Goal: Task Accomplishment & Management: Manage account settings

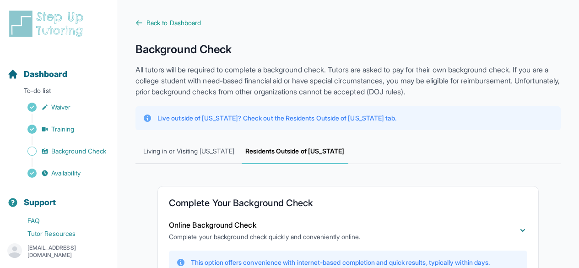
scroll to position [311, 0]
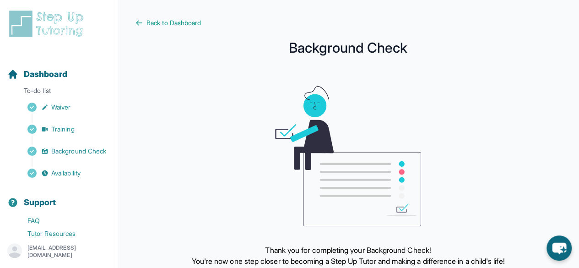
click at [494, 176] on div "Thank you for completing your Background Check! You're now one step closer to b…" at bounding box center [347, 176] width 425 height 180
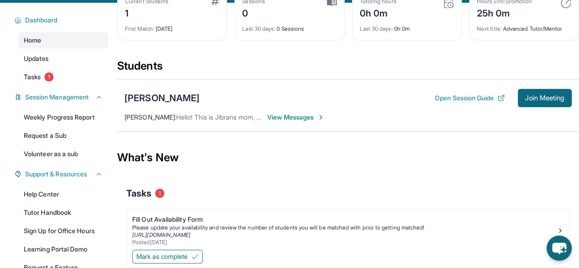
scroll to position [57, 0]
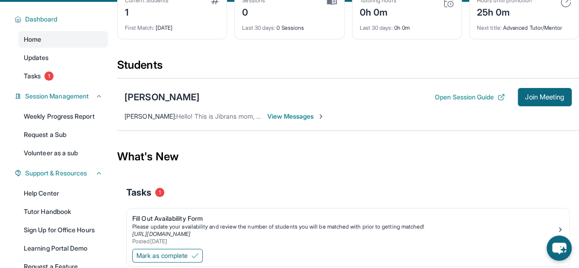
click at [314, 115] on span "View Messages" at bounding box center [295, 116] width 57 height 9
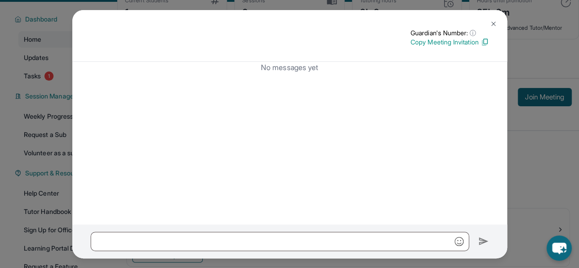
click at [364, 92] on div "No messages yet" at bounding box center [289, 143] width 435 height 162
click at [490, 26] on img at bounding box center [493, 23] width 7 height 7
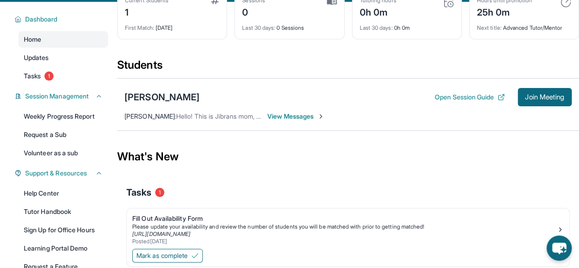
click at [249, 123] on div "[PERSON_NAME] Open Session Guide Join Meeting [PERSON_NAME] : Hello! This is Ji…" at bounding box center [348, 104] width 462 height 52
click at [294, 114] on span "View Messages" at bounding box center [295, 116] width 57 height 9
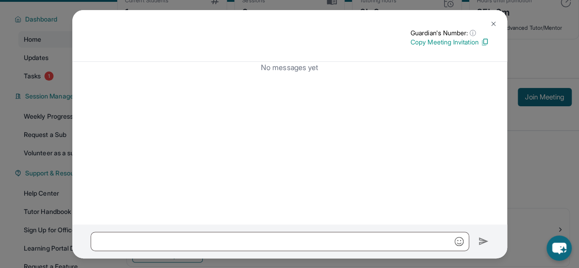
click at [491, 23] on img at bounding box center [493, 23] width 7 height 7
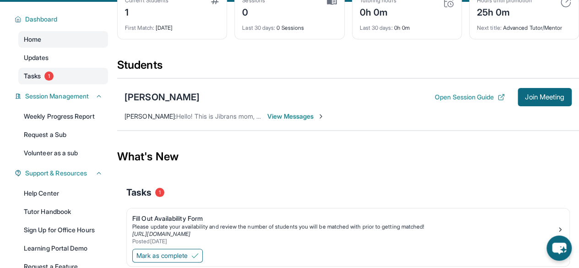
click at [47, 82] on link "Tasks 1" at bounding box center [63, 76] width 90 height 16
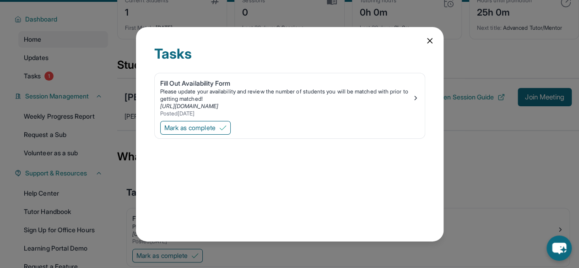
click at [433, 43] on icon at bounding box center [429, 40] width 9 height 9
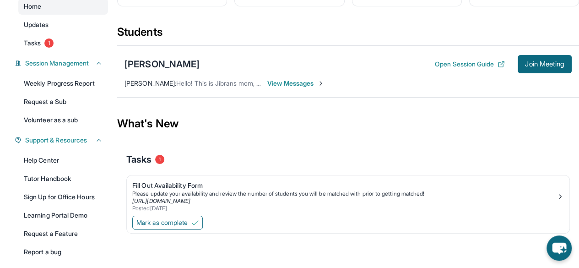
scroll to position [80, 0]
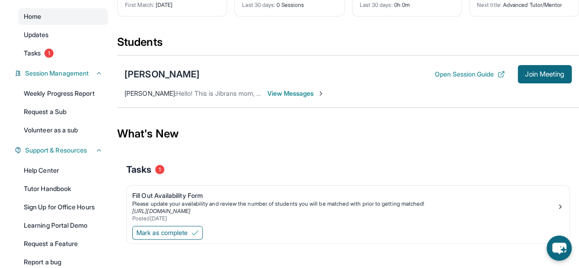
click at [316, 94] on span "View Messages" at bounding box center [295, 93] width 57 height 9
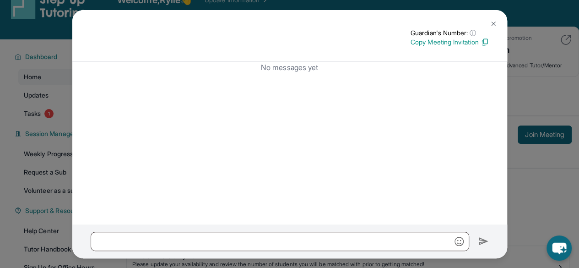
scroll to position [0, 0]
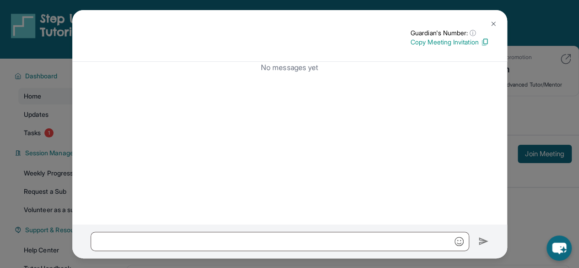
click at [496, 27] on img at bounding box center [493, 23] width 7 height 7
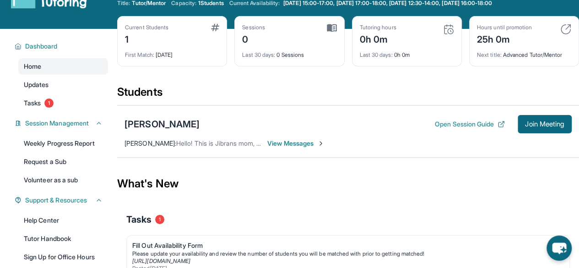
scroll to position [30, 0]
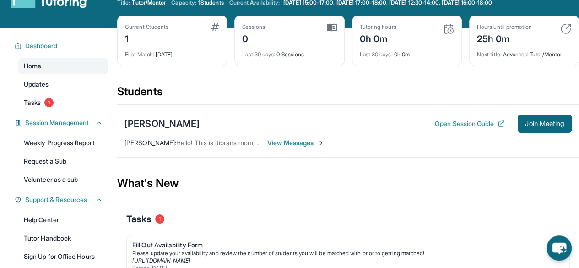
click at [287, 146] on span "View Messages" at bounding box center [295, 142] width 57 height 9
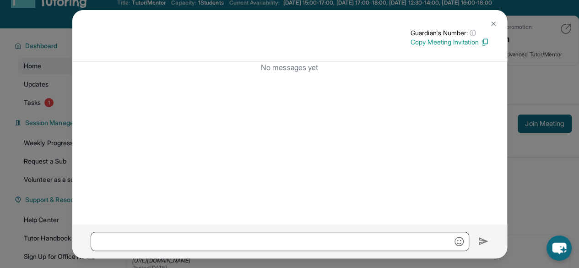
click at [344, 65] on p "No messages yet" at bounding box center [290, 67] width 398 height 11
click at [453, 40] on p "Copy Meeting Invitation" at bounding box center [450, 42] width 78 height 9
click at [305, 67] on p "No messages yet" at bounding box center [290, 67] width 398 height 11
click at [493, 22] on img at bounding box center [493, 23] width 7 height 7
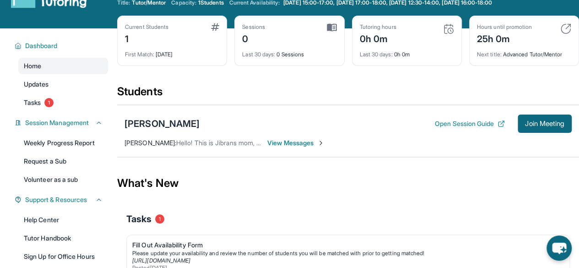
click at [300, 132] on div "Jibran Rydhan Open Session Guide Join Meeting Naushaba Rydhan : Hello! This is …" at bounding box center [348, 131] width 462 height 52
click at [286, 135] on div "Jibran Rydhan Open Session Guide Join Meeting Naushaba Rydhan : Hello! This is …" at bounding box center [348, 131] width 462 height 52
click at [469, 125] on button "Open Session Guide" at bounding box center [470, 123] width 70 height 9
click at [298, 145] on span "View Messages" at bounding box center [295, 142] width 57 height 9
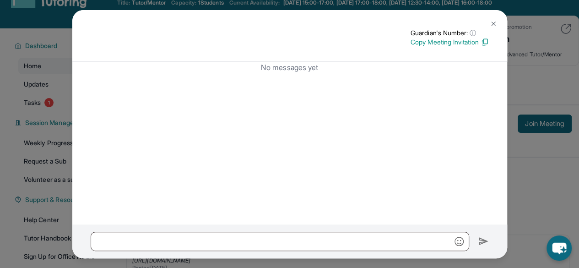
click at [490, 24] on img at bounding box center [493, 23] width 7 height 7
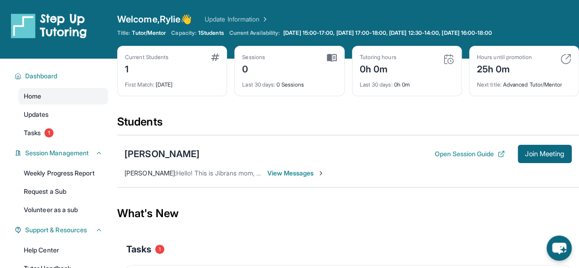
click at [306, 172] on span "View Messages" at bounding box center [295, 172] width 57 height 9
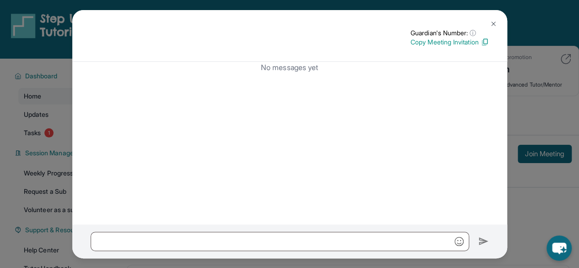
click at [492, 25] on img at bounding box center [493, 23] width 7 height 7
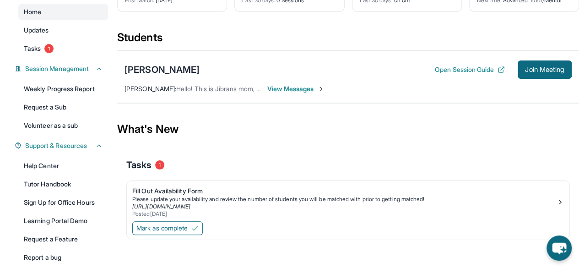
scroll to position [98, 0]
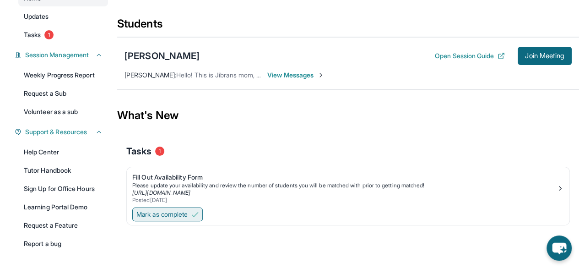
click at [157, 212] on span "Mark as complete" at bounding box center [161, 214] width 51 height 9
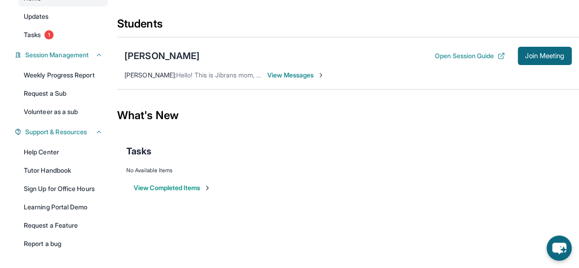
click at [294, 69] on div "[PERSON_NAME] Open Session Guide Join Meeting [PERSON_NAME] : Hello! This is Ji…" at bounding box center [348, 63] width 462 height 52
click at [303, 74] on span "View Messages" at bounding box center [295, 74] width 57 height 9
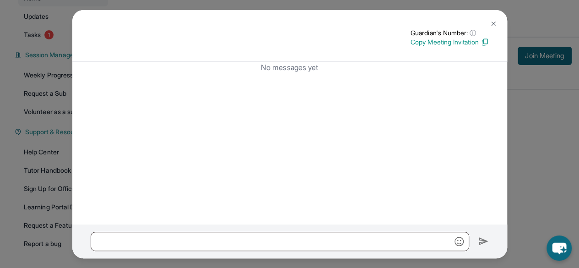
click at [494, 19] on button at bounding box center [493, 24] width 18 height 18
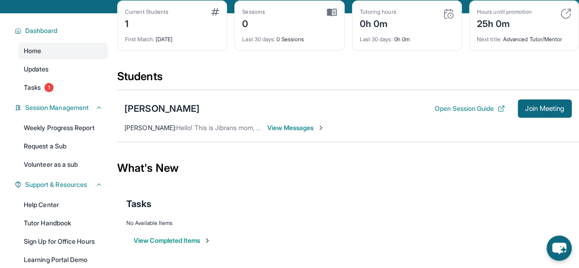
scroll to position [43, 0]
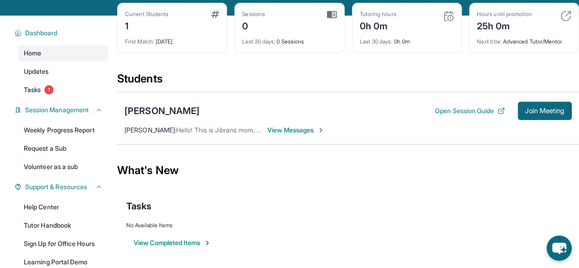
click at [295, 139] on div "[PERSON_NAME] Open Session Guide Join Meeting [PERSON_NAME] : Hello! This is Ji…" at bounding box center [348, 118] width 462 height 52
click at [304, 128] on span "View Messages" at bounding box center [295, 129] width 57 height 9
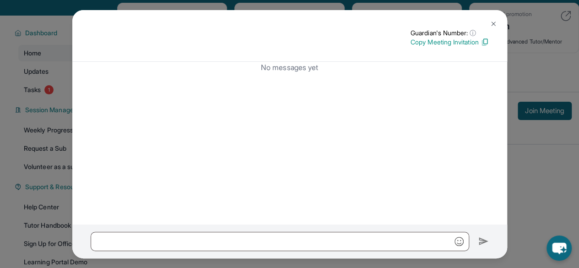
click at [490, 20] on img at bounding box center [493, 23] width 7 height 7
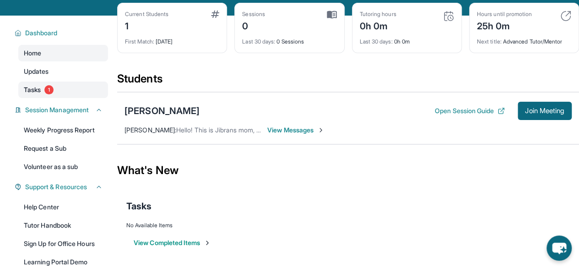
click at [41, 96] on link "Tasks 1" at bounding box center [63, 89] width 90 height 16
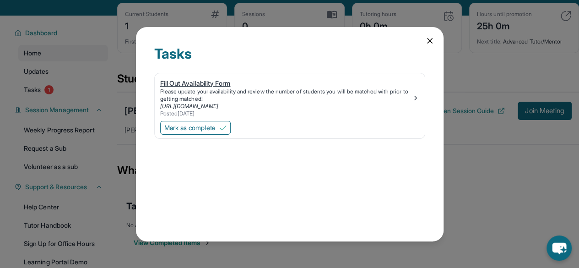
click at [414, 102] on div "Fill Out Availability Form Please update your availability and review the numbe…" at bounding box center [289, 98] width 259 height 38
click at [185, 127] on span "Mark as complete" at bounding box center [189, 127] width 51 height 9
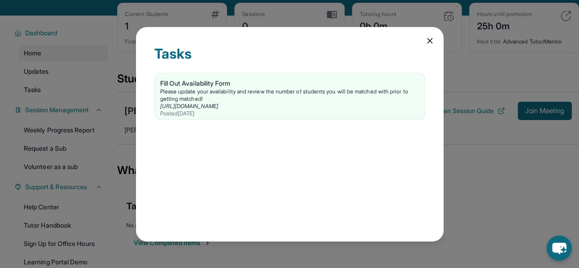
click at [426, 40] on icon at bounding box center [429, 40] width 9 height 9
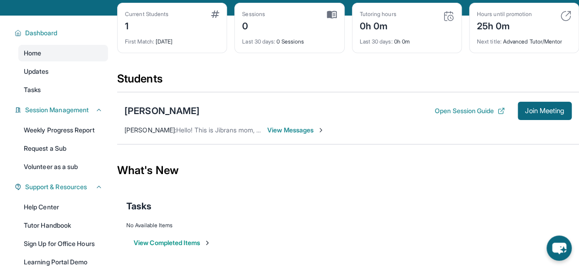
scroll to position [0, 0]
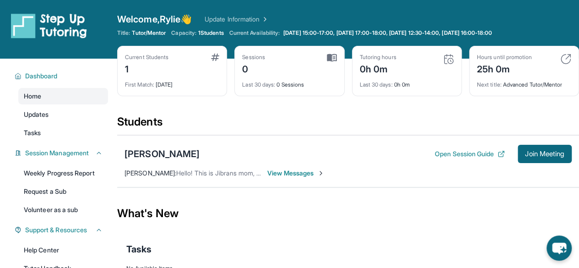
click at [300, 179] on div "[PERSON_NAME] Open Session Guide Join Meeting [PERSON_NAME] : Hello! This is Ji…" at bounding box center [348, 161] width 462 height 52
click at [291, 174] on span "View Messages" at bounding box center [295, 172] width 57 height 9
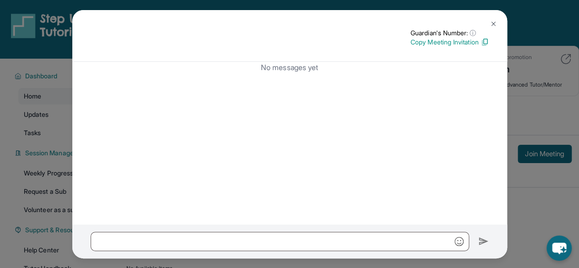
click at [372, 129] on div "No messages yet" at bounding box center [289, 143] width 435 height 162
click at [494, 25] on img at bounding box center [493, 23] width 7 height 7
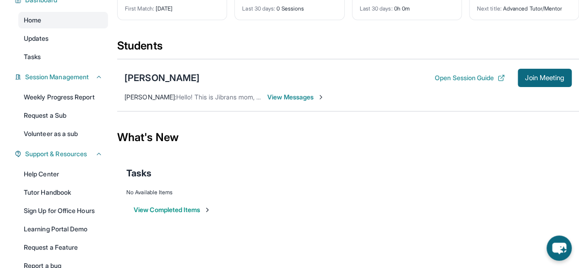
scroll to position [76, 0]
click at [160, 75] on div "[PERSON_NAME]" at bounding box center [162, 77] width 75 height 13
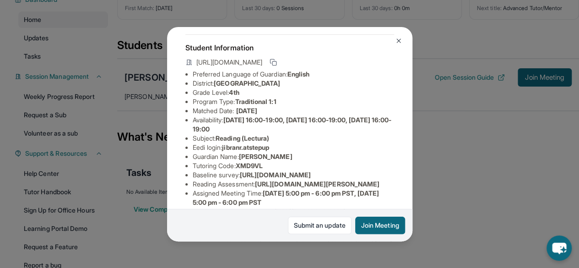
scroll to position [45, 0]
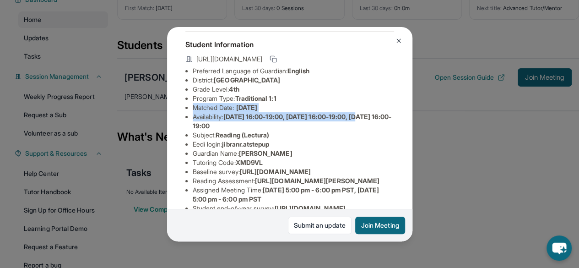
drag, startPoint x: 403, startPoint y: 121, endPoint x: 402, endPoint y: 107, distance: 14.7
click at [402, 107] on div "Jibran Rydhan Guardian: Naushaba Rydhan Student Information https://student-por…" at bounding box center [289, 134] width 245 height 214
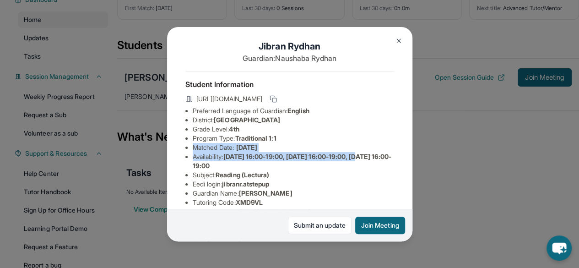
scroll to position [0, 55]
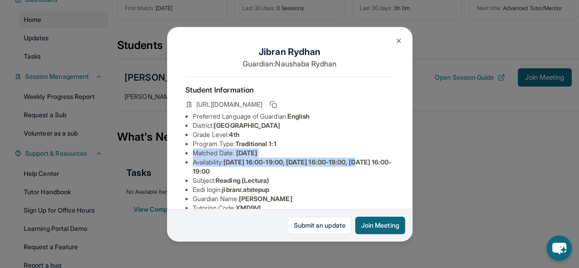
click at [312, 157] on li "Matched Date: 9/25/2025" at bounding box center [293, 152] width 201 height 9
click at [309, 66] on p "Guardian: Naushaba Rydhan" at bounding box center [289, 63] width 209 height 11
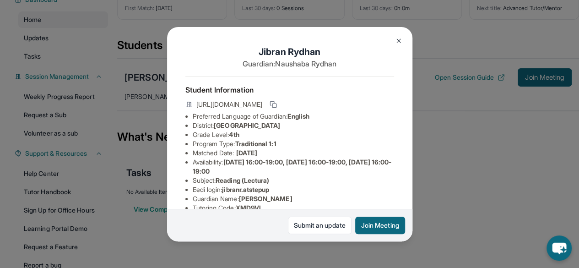
drag, startPoint x: 279, startPoint y: 157, endPoint x: 239, endPoint y: 161, distance: 40.0
click at [239, 157] on li "Matched Date: 9/25/2025" at bounding box center [293, 152] width 201 height 9
click at [368, 146] on li "Program Type: Traditional 1:1" at bounding box center [293, 143] width 201 height 9
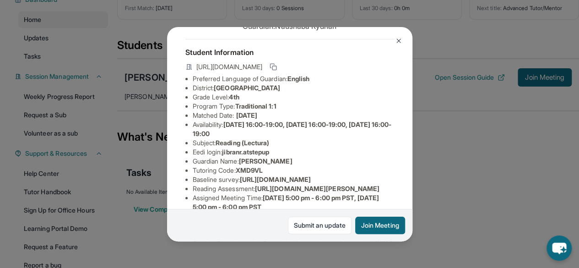
scroll to position [42, 0]
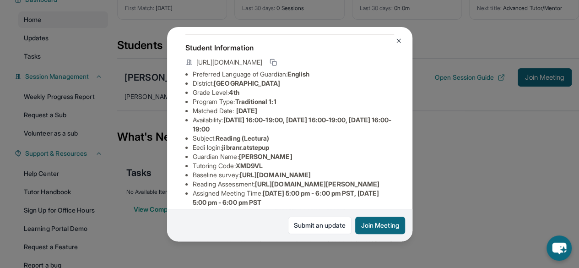
drag, startPoint x: 401, startPoint y: 145, endPoint x: 400, endPoint y: 150, distance: 5.8
click at [400, 150] on div "Jibran Rydhan Guardian: Naushaba Rydhan Student Information https://student-por…" at bounding box center [289, 134] width 245 height 214
click at [388, 145] on div "Jibran Rydhan Guardian: Naushaba Rydhan Student Information https://student-por…" at bounding box center [289, 134] width 245 height 214
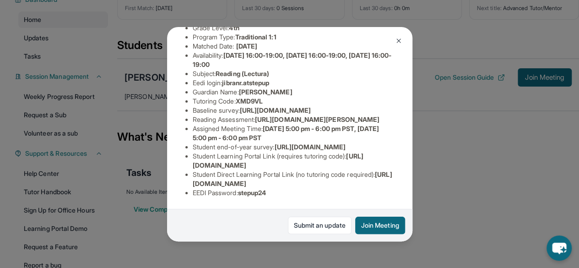
scroll to position [203, 2]
click at [377, 224] on button "Join Meeting" at bounding box center [380, 225] width 50 height 17
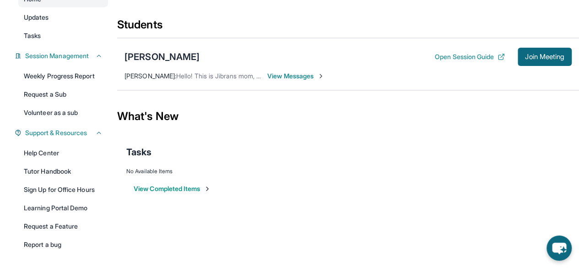
click at [300, 79] on span "View Messages" at bounding box center [295, 75] width 57 height 9
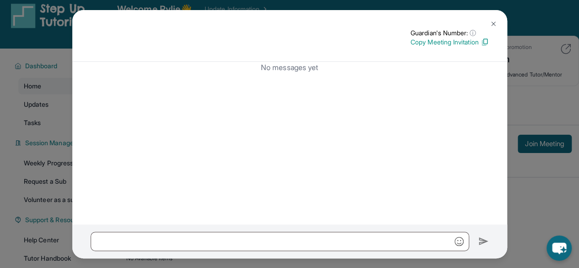
scroll to position [6, 0]
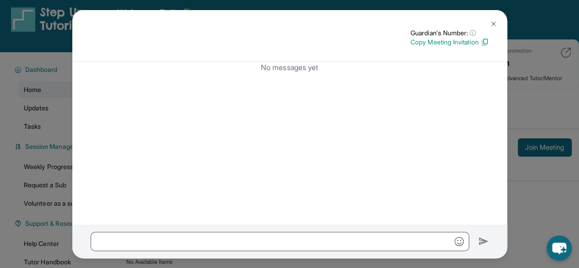
click at [491, 23] on img at bounding box center [493, 23] width 7 height 7
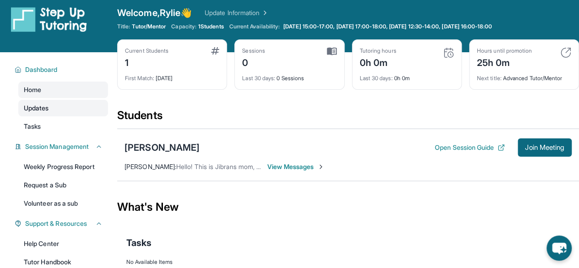
click at [61, 113] on link "Updates" at bounding box center [63, 108] width 90 height 16
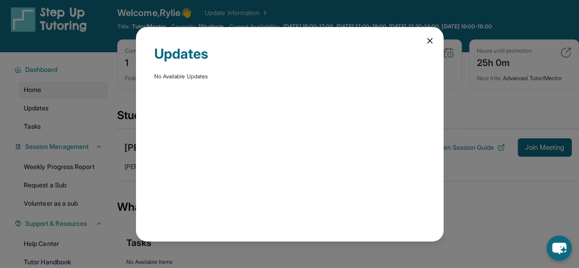
click at [429, 39] on icon at bounding box center [429, 40] width 9 height 9
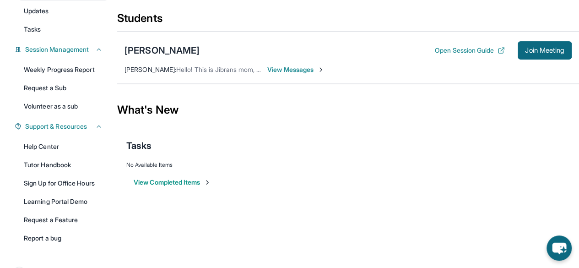
scroll to position [127, 0]
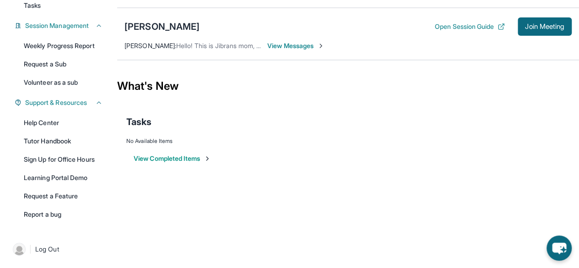
click at [130, 138] on div "No Available Items" at bounding box center [348, 140] width 444 height 7
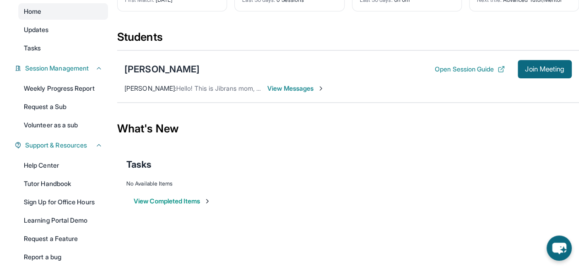
scroll to position [0, 0]
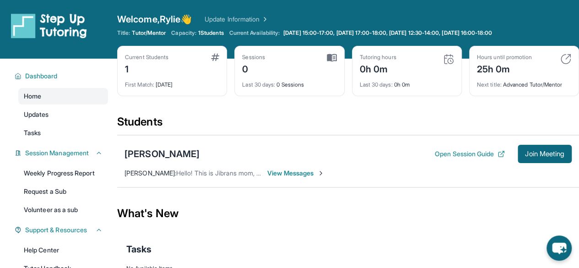
click at [157, 147] on div "[PERSON_NAME]" at bounding box center [162, 153] width 75 height 13
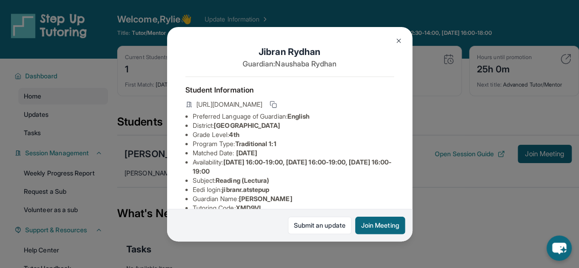
click at [402, 42] on button at bounding box center [399, 41] width 18 height 18
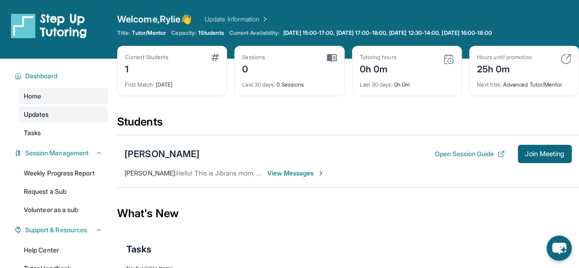
click at [60, 114] on link "Updates" at bounding box center [63, 114] width 90 height 16
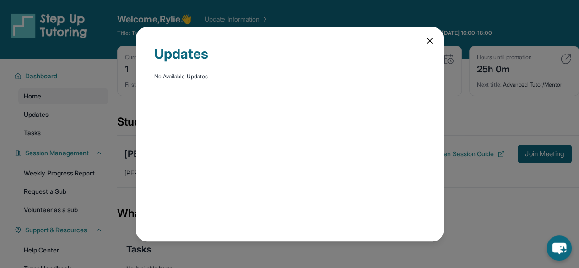
click at [429, 38] on icon at bounding box center [429, 40] width 9 height 9
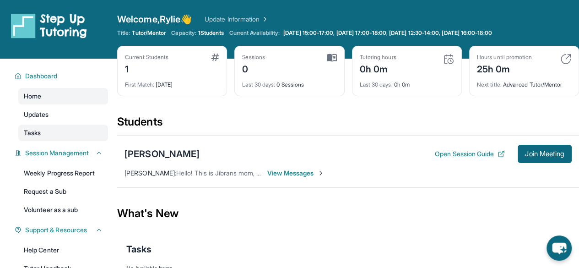
click at [37, 130] on span "Tasks" at bounding box center [32, 132] width 17 height 9
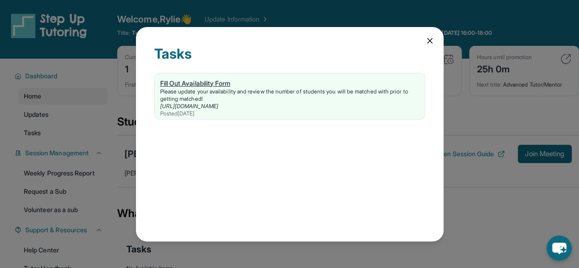
click at [215, 89] on div "Please update your availability and review the number of students you will be m…" at bounding box center [289, 95] width 259 height 15
click at [431, 36] on icon at bounding box center [429, 40] width 9 height 9
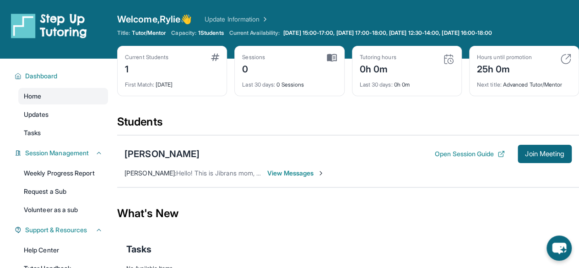
click at [299, 175] on span "View Messages" at bounding box center [295, 172] width 57 height 9
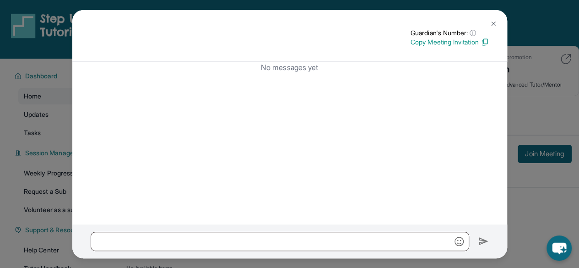
click at [493, 25] on img at bounding box center [493, 23] width 7 height 7
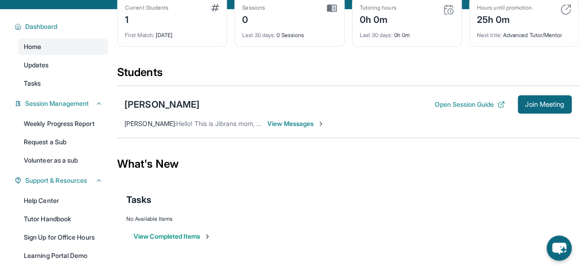
scroll to position [51, 0]
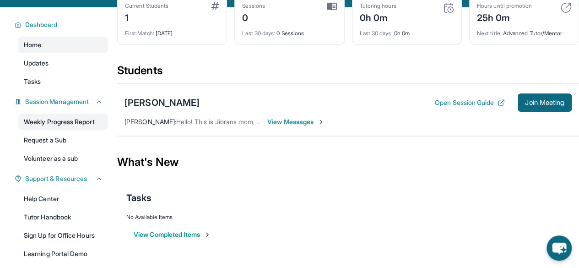
click at [78, 123] on link "Weekly Progress Report" at bounding box center [63, 122] width 90 height 16
click at [292, 120] on span "View Messages" at bounding box center [295, 121] width 57 height 9
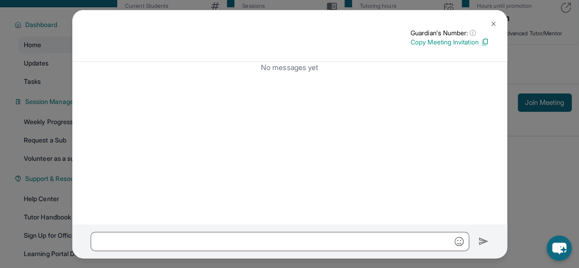
click at [497, 17] on button at bounding box center [493, 24] width 18 height 18
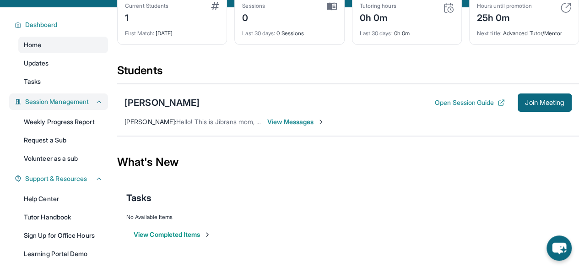
click at [82, 104] on span "Session Management" at bounding box center [57, 101] width 64 height 9
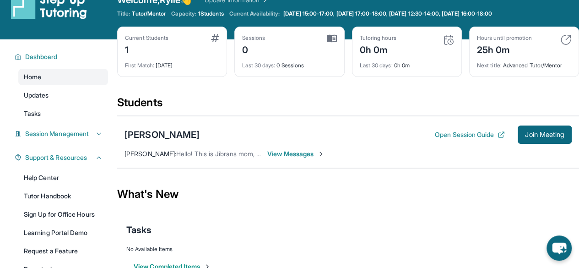
scroll to position [0, 0]
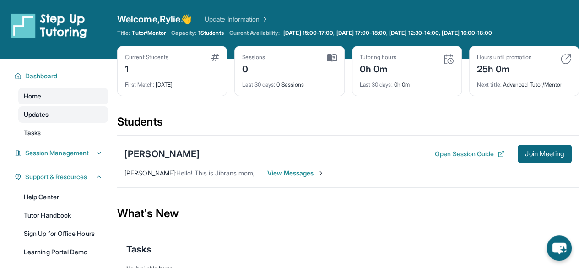
click at [61, 111] on link "Updates" at bounding box center [63, 114] width 90 height 16
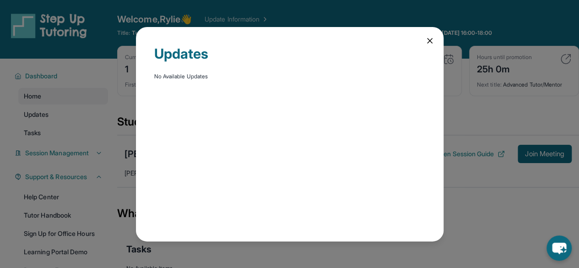
click at [430, 43] on icon at bounding box center [429, 40] width 9 height 9
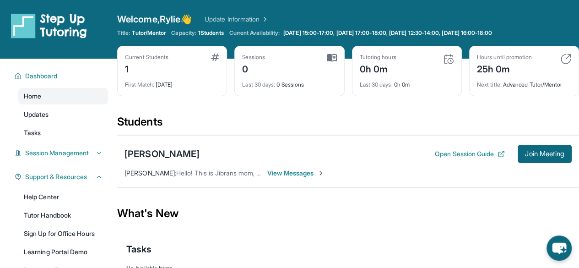
click at [263, 17] on link "Update Information" at bounding box center [237, 19] width 64 height 9
click at [92, 157] on button "Session Management" at bounding box center [62, 152] width 81 height 9
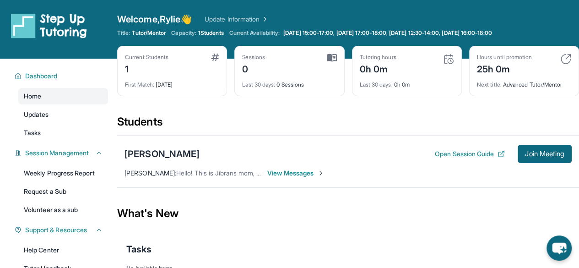
click at [341, 183] on div "Jibran Rydhan Open Session Guide Join Meeting Naushaba Rydhan : Hello! This is …" at bounding box center [348, 161] width 462 height 52
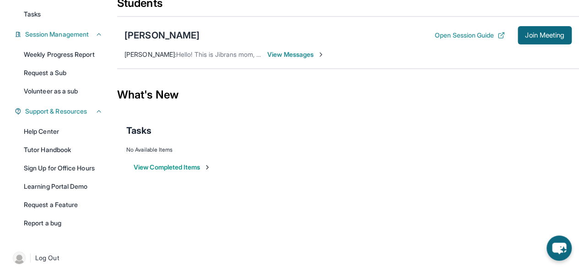
scroll to position [127, 0]
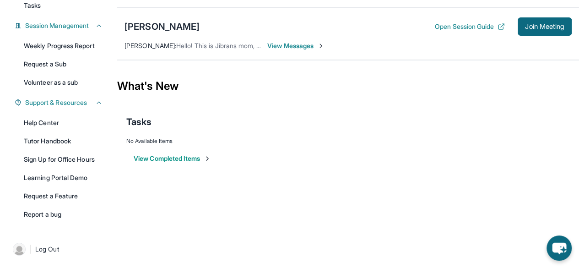
click at [196, 157] on button "View Completed Items" at bounding box center [172, 158] width 77 height 9
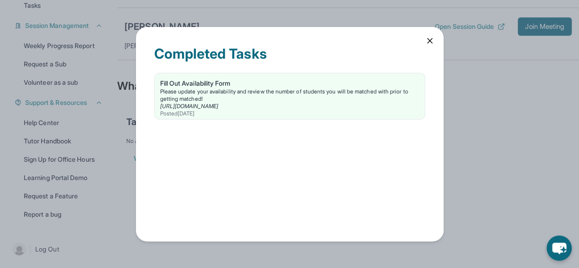
click at [427, 43] on icon at bounding box center [429, 40] width 9 height 9
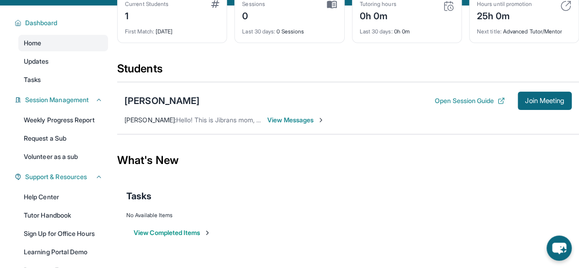
scroll to position [0, 0]
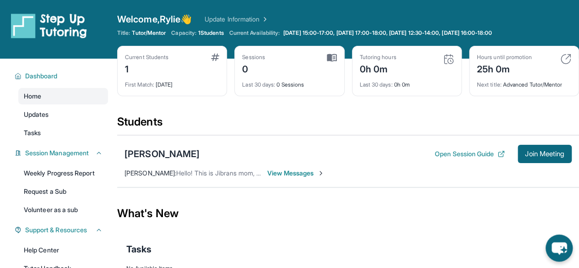
click at [563, 245] on icon "chat-button" at bounding box center [559, 248] width 15 height 12
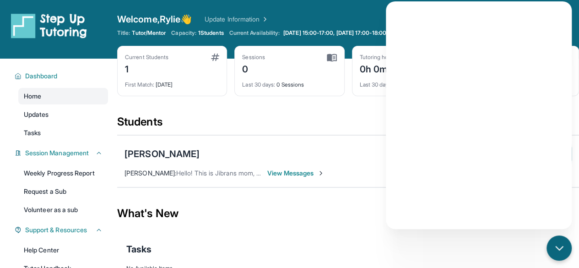
click at [307, 176] on span "View Messages" at bounding box center [295, 172] width 57 height 9
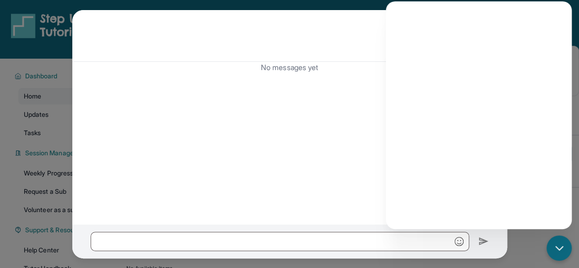
scroll to position [1, 0]
click at [356, 37] on div "Guardian's Number: ⓘ This isn't the guardian's real number — it's a private for…" at bounding box center [290, 37] width 398 height 18
click at [342, 24] on div "Guardian's Number: ⓘ This isn't the guardian's real number — it's a private for…" at bounding box center [289, 36] width 435 height 52
click at [328, 26] on div "Guardian's Number: ⓘ This isn't the guardian's real number — it's a private for…" at bounding box center [289, 36] width 435 height 52
click at [61, 173] on div "Guardian's Number: ⓘ This isn't the guardian's real number — it's a private for…" at bounding box center [289, 134] width 579 height 268
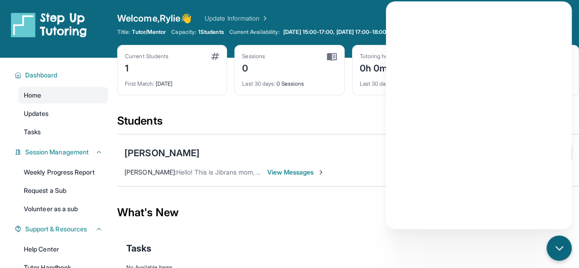
click at [254, 191] on section "Students Jibran Rydhan Open Session Guide Join Meeting Naushaba Rydhan : Hello!…" at bounding box center [348, 153] width 462 height 79
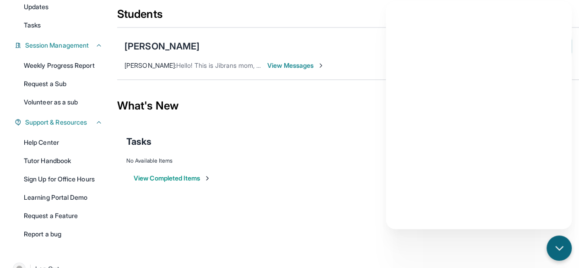
scroll to position [110, 0]
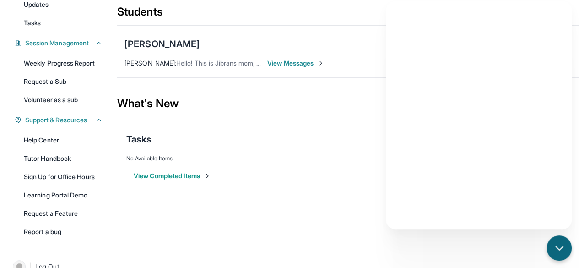
click at [268, 135] on div "Tasks" at bounding box center [348, 139] width 444 height 13
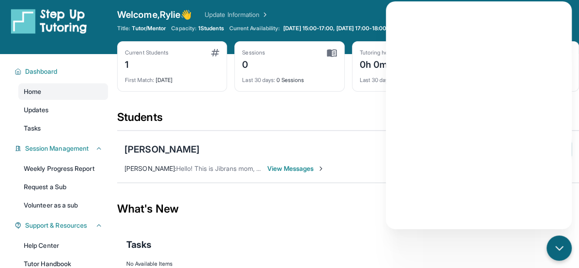
scroll to position [0, 0]
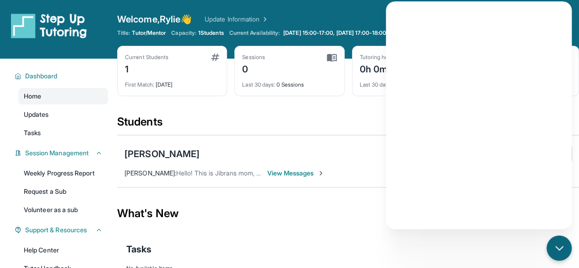
click at [215, 58] on img at bounding box center [215, 57] width 8 height 7
click at [126, 69] on div "1" at bounding box center [146, 68] width 43 height 15
click at [159, 88] on div "First Match : 1 day ago" at bounding box center [172, 82] width 94 height 13
drag, startPoint x: 386, startPoint y: 199, endPoint x: 373, endPoint y: 189, distance: 17.0
click at [373, 189] on section "Students Jibran Rydhan Open Session Guide Join Meeting Naushaba Rydhan : Hello!…" at bounding box center [348, 153] width 462 height 79
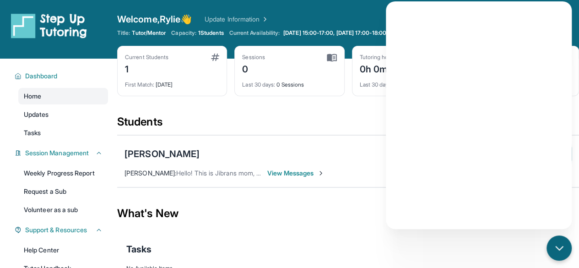
drag, startPoint x: 387, startPoint y: 186, endPoint x: 578, endPoint y: 157, distance: 193.6
click at [578, 157] on div "Jibran Rydhan Open Session Guide Join Meeting Naushaba Rydhan : Hello! This is …" at bounding box center [348, 161] width 462 height 52
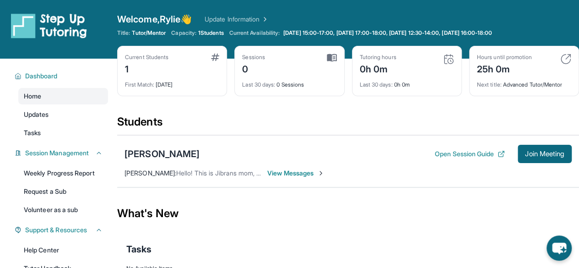
drag, startPoint x: 585, startPoint y: 80, endPoint x: 386, endPoint y: 169, distance: 218.0
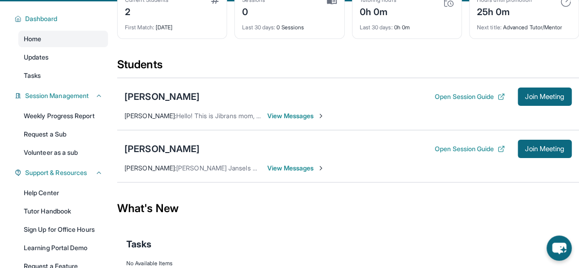
scroll to position [74, 0]
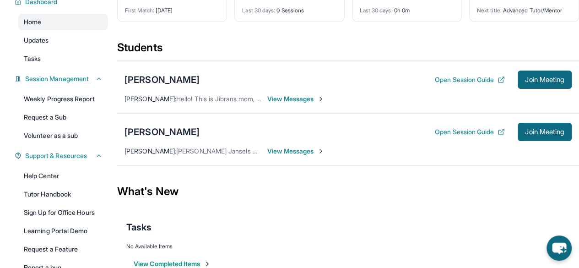
click at [292, 147] on span "View Messages" at bounding box center [295, 150] width 57 height 9
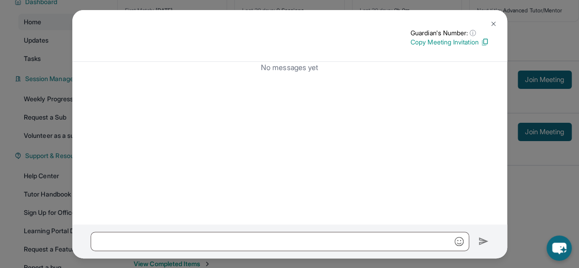
click at [494, 20] on img at bounding box center [493, 23] width 7 height 7
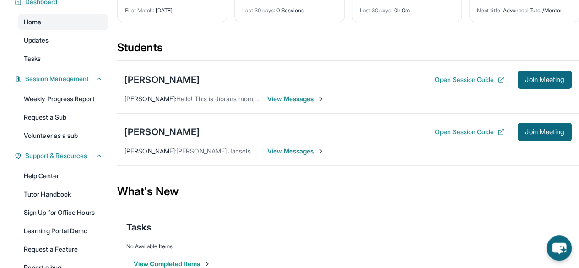
click at [281, 92] on div "[PERSON_NAME] Open Session Guide Join Meeting [PERSON_NAME] : Hello! This is Ji…" at bounding box center [348, 87] width 462 height 52
click at [284, 97] on span "View Messages" at bounding box center [295, 98] width 57 height 9
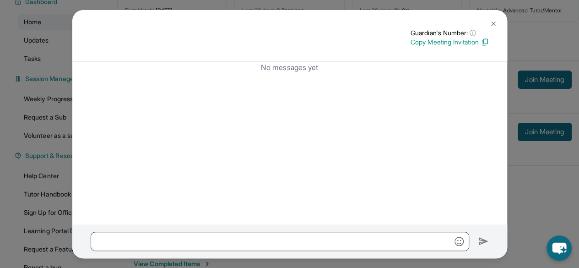
click at [487, 22] on button at bounding box center [493, 24] width 18 height 18
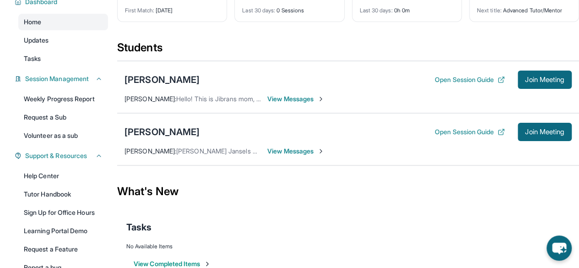
scroll to position [0, 0]
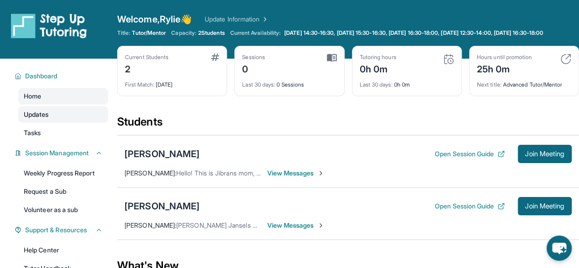
click at [55, 120] on link "Updates" at bounding box center [63, 114] width 90 height 16
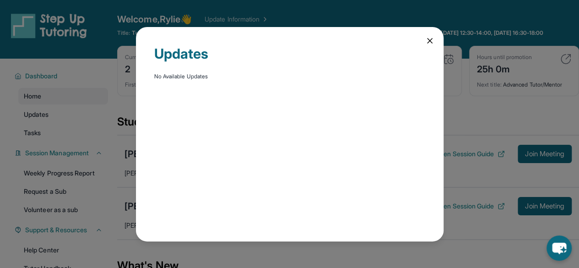
click at [34, 130] on div "Updates No Available Updates" at bounding box center [289, 134] width 579 height 268
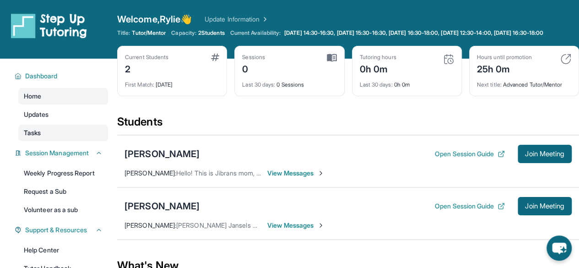
click at [37, 126] on link "Tasks" at bounding box center [63, 133] width 90 height 16
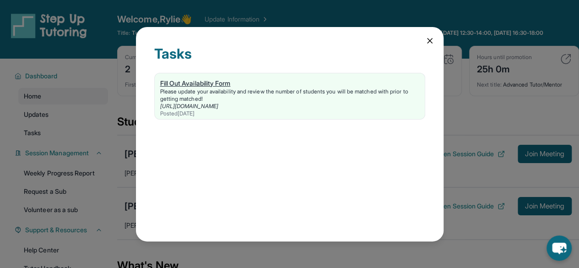
click at [211, 83] on div "Fill Out Availability Form" at bounding box center [289, 83] width 259 height 9
click at [431, 40] on icon at bounding box center [429, 40] width 9 height 9
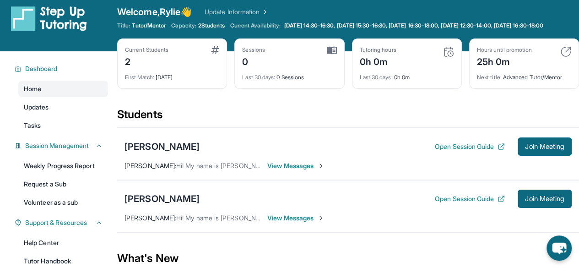
scroll to position [4, 0]
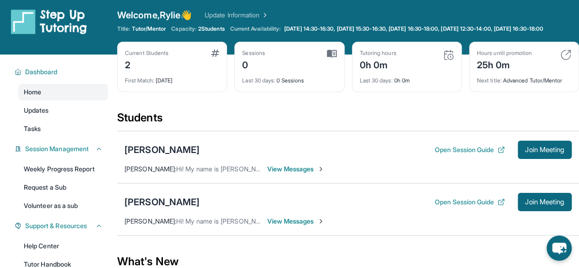
click at [501, 105] on div "Current Students 2 First Match : [DATE] Sessions 0 Last 30 days : 0 Sessions Tu…" at bounding box center [348, 76] width 462 height 69
click at [294, 169] on span "View Messages" at bounding box center [295, 168] width 57 height 9
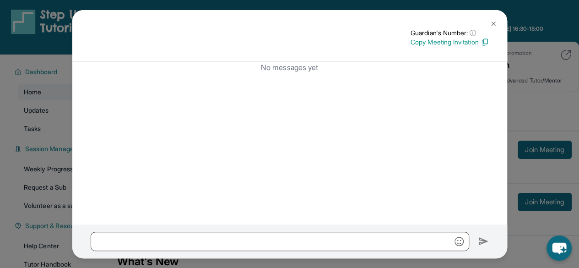
click at [487, 25] on button at bounding box center [493, 24] width 18 height 18
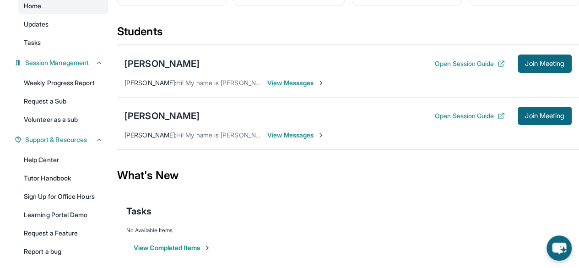
scroll to position [127, 0]
